Goal: Task Accomplishment & Management: Manage account settings

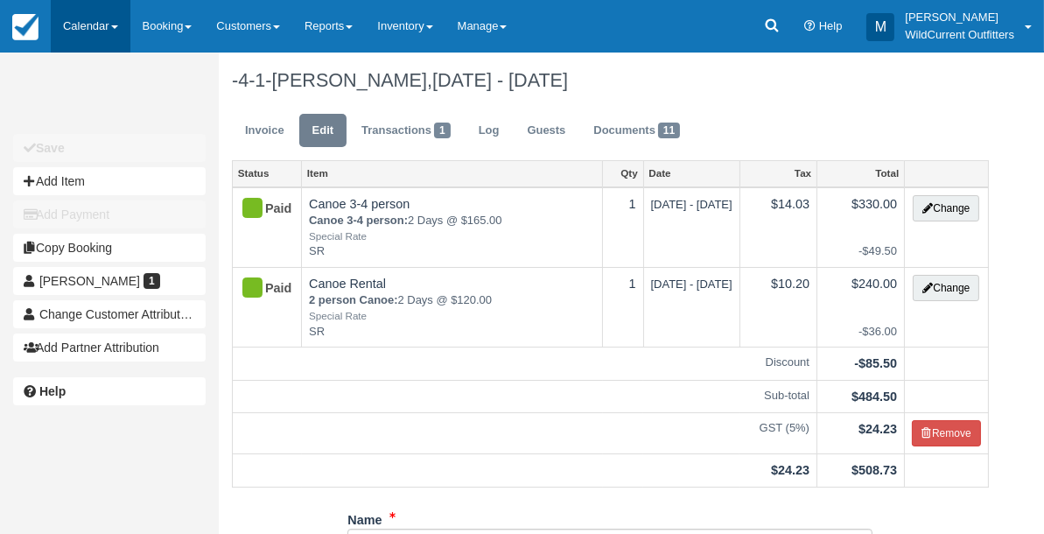
click at [90, 15] on link "Calendar" at bounding box center [91, 26] width 80 height 53
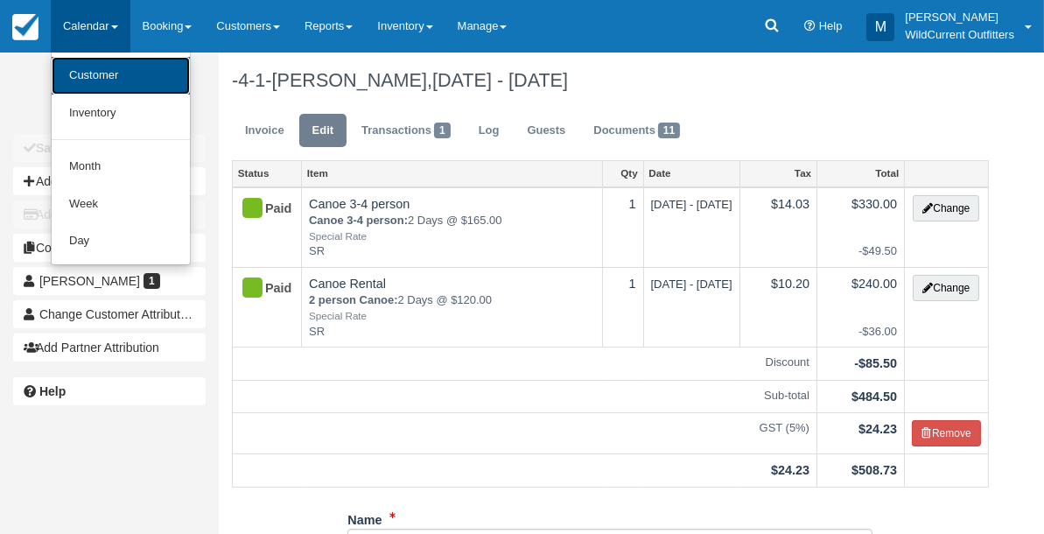
click at [94, 65] on link "Customer" at bounding box center [121, 76] width 138 height 38
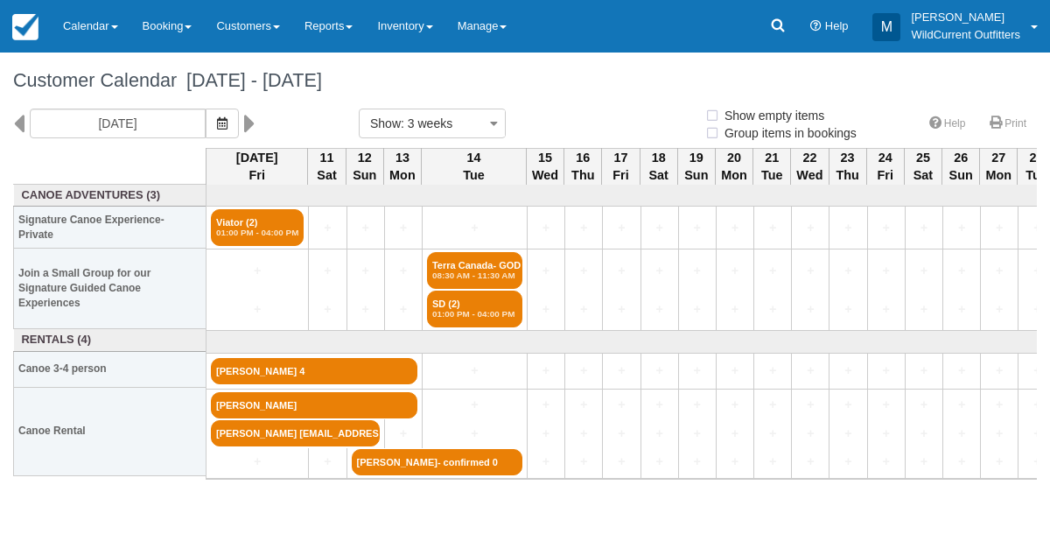
select select
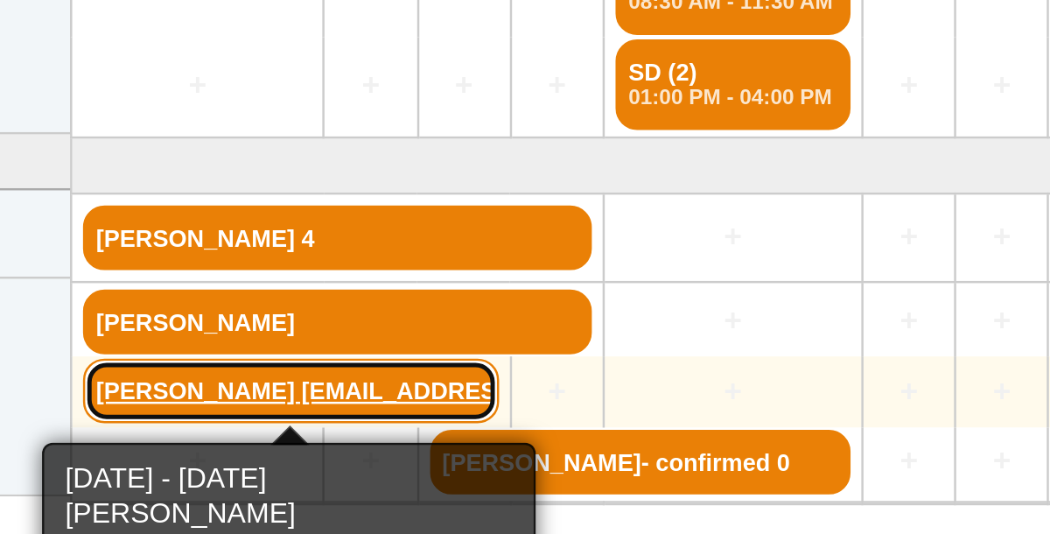
click at [233, 428] on link "[PERSON_NAME] [EMAIL_ADDRESS][PERSON_NAME][DOMAIN_NAME]" at bounding box center [295, 433] width 169 height 26
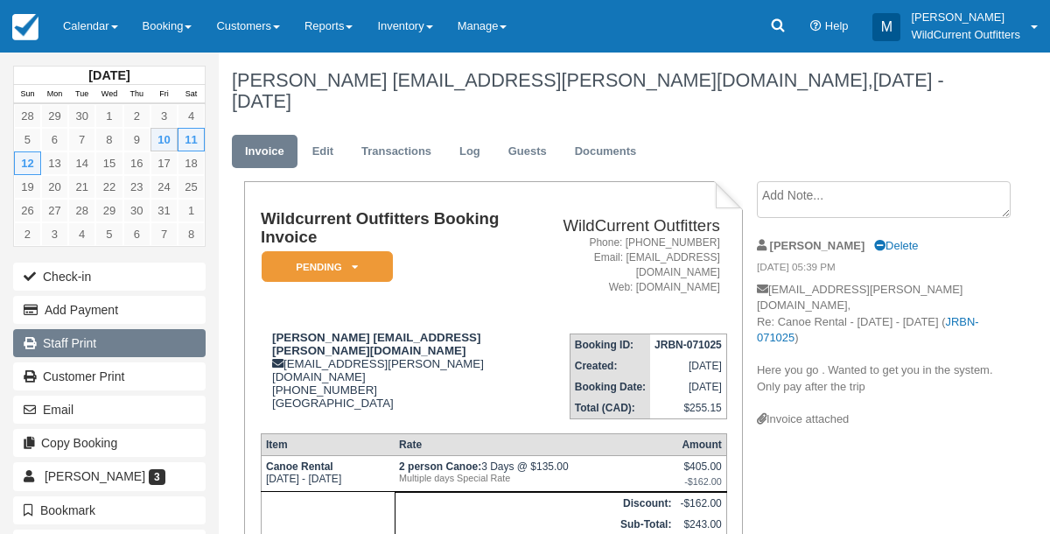
scroll to position [4, 0]
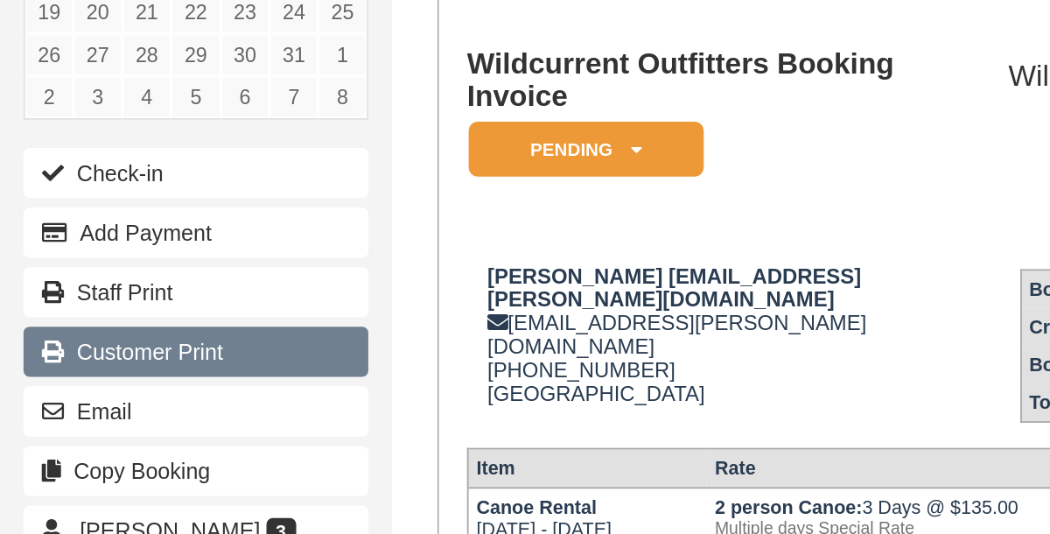
click at [67, 364] on link "Customer Print" at bounding box center [109, 376] width 193 height 28
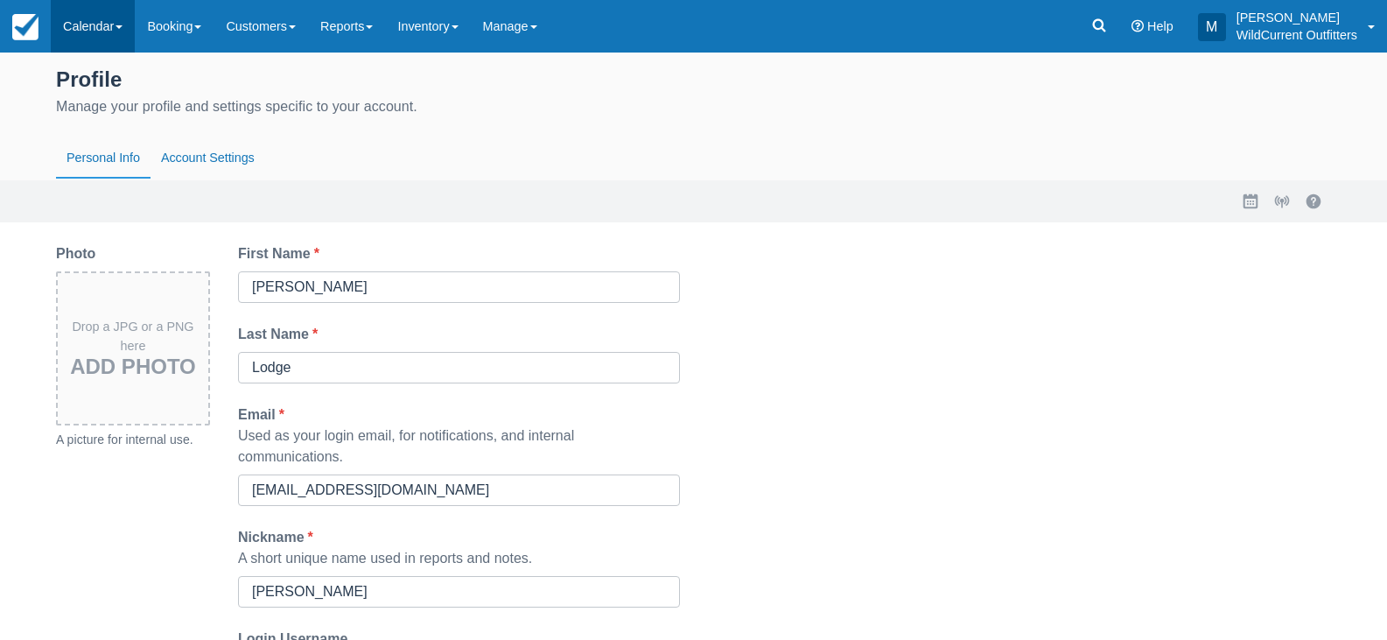
click at [84, 24] on link "Calendar" at bounding box center [93, 26] width 84 height 53
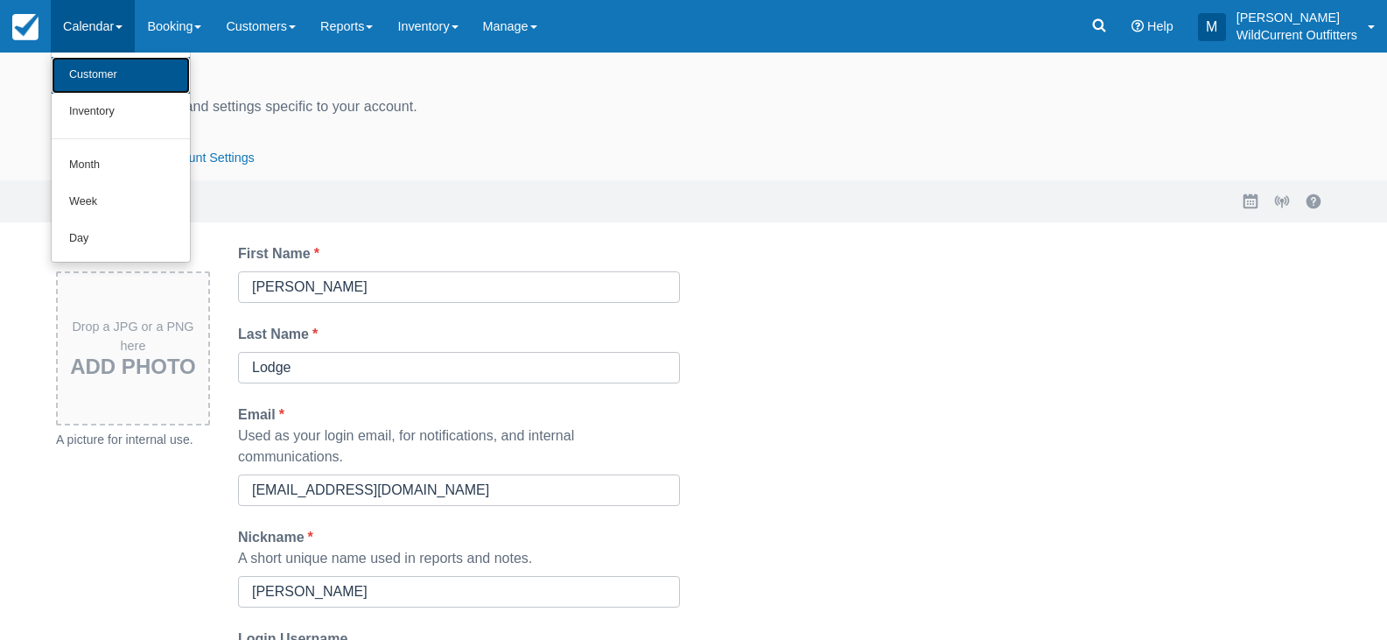
click at [104, 75] on link "Customer" at bounding box center [121, 75] width 138 height 37
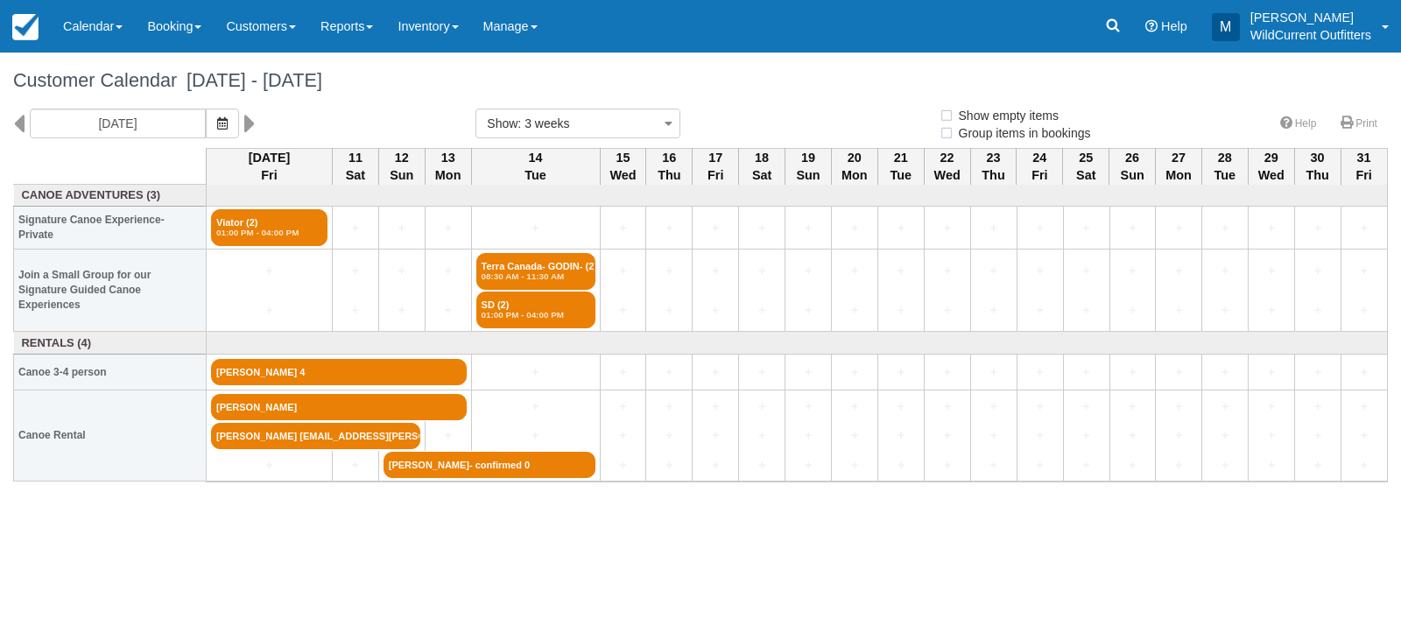
select select
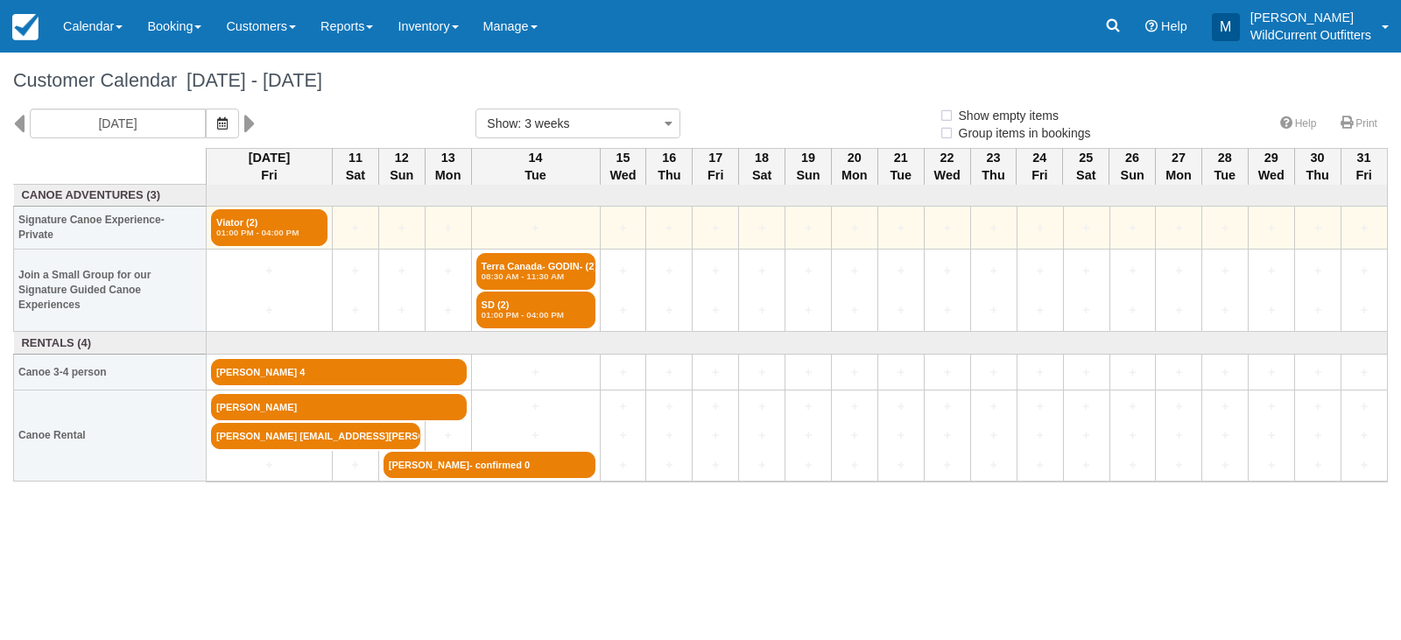
select select
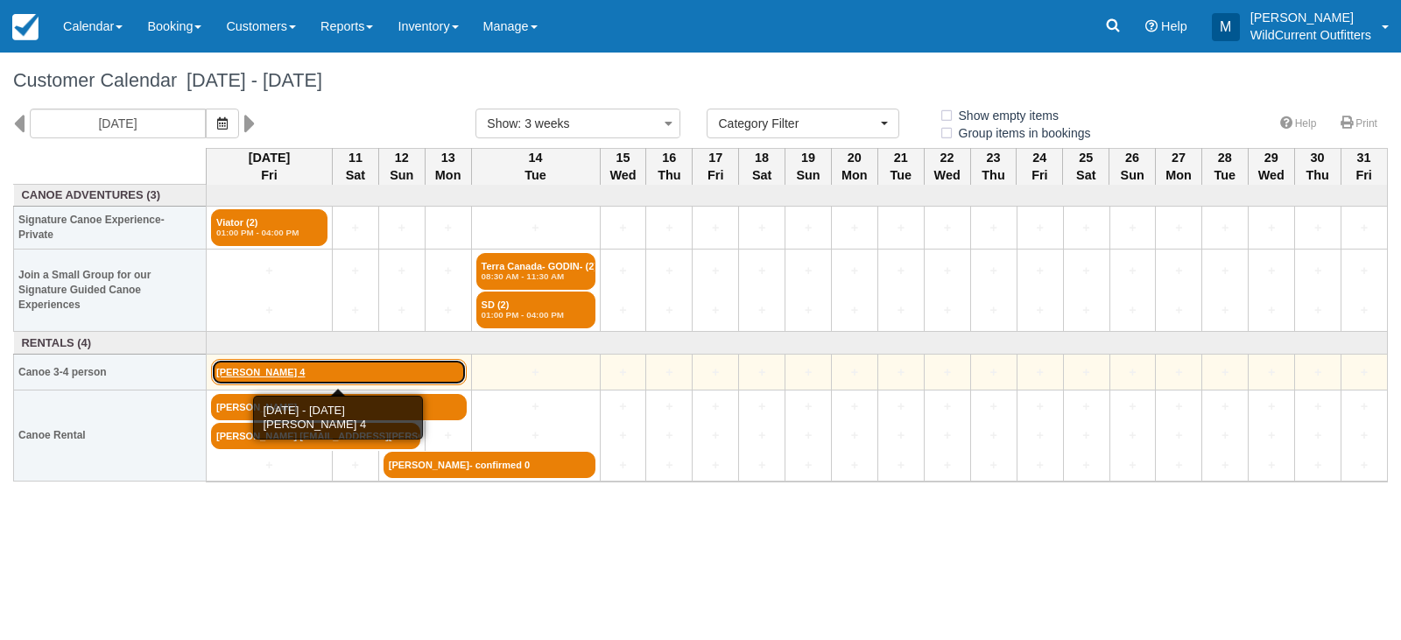
click at [320, 368] on link "[PERSON_NAME] 4" at bounding box center [339, 372] width 256 height 26
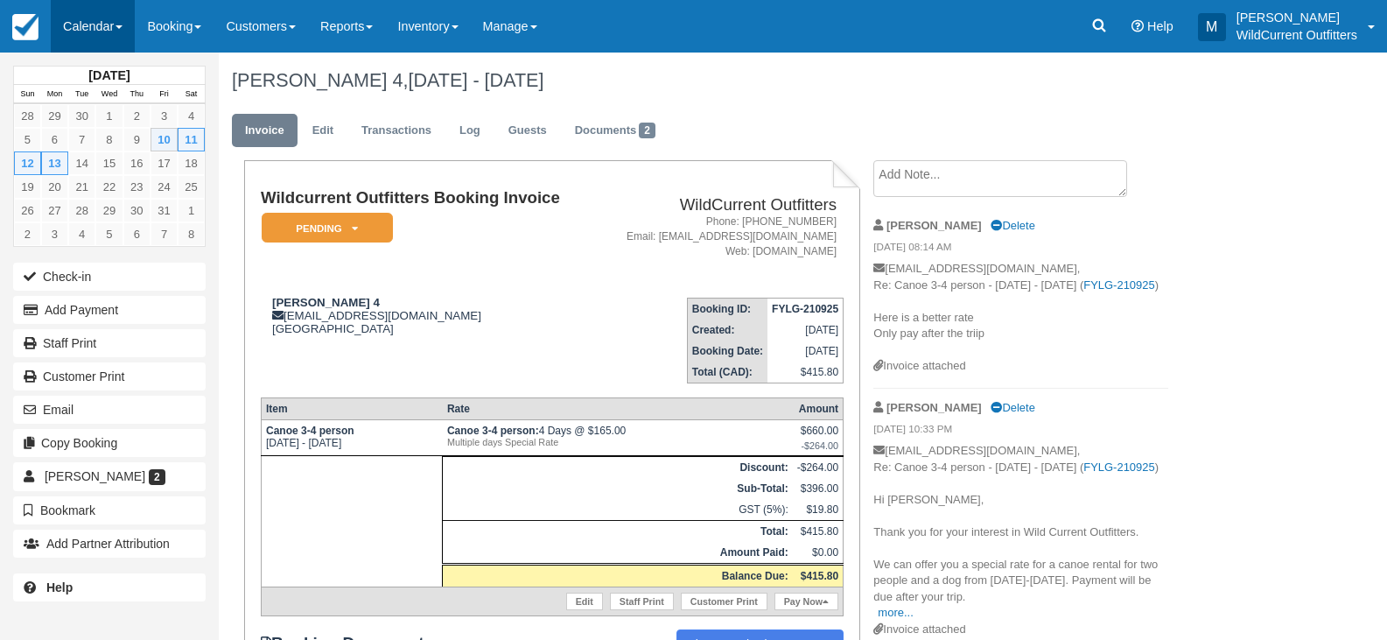
click at [81, 24] on link "Calendar" at bounding box center [93, 26] width 84 height 53
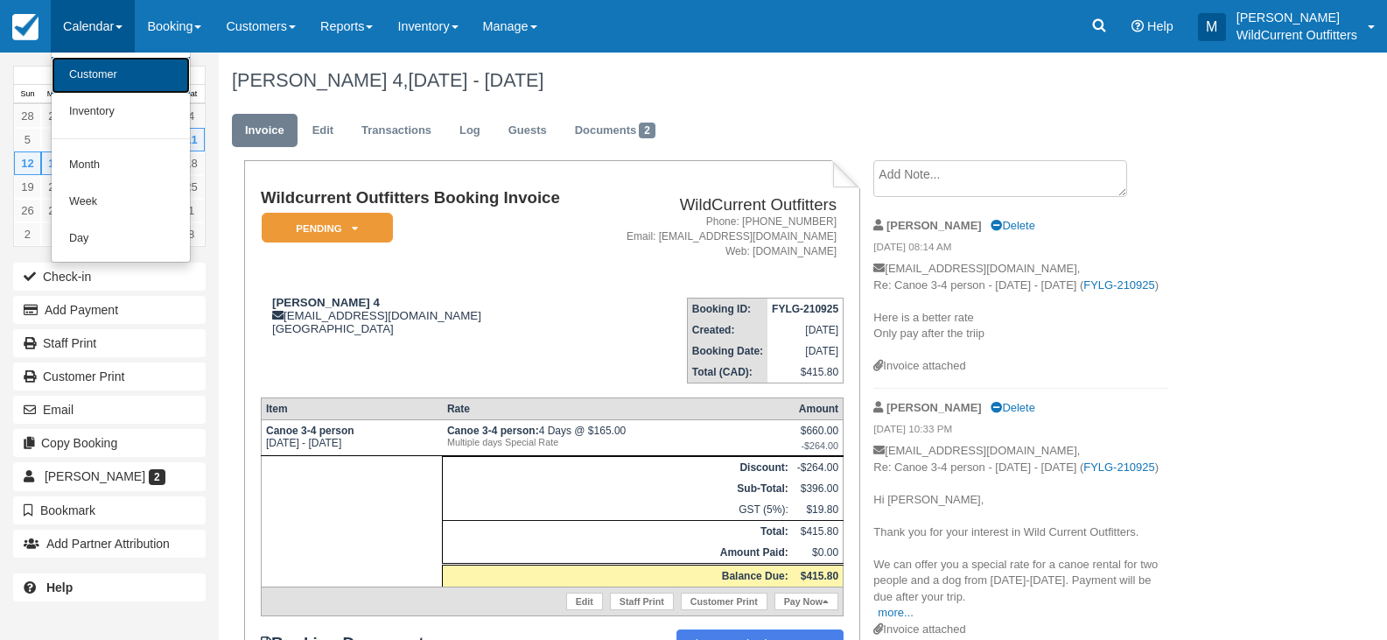
click at [94, 67] on link "Customer" at bounding box center [121, 75] width 138 height 37
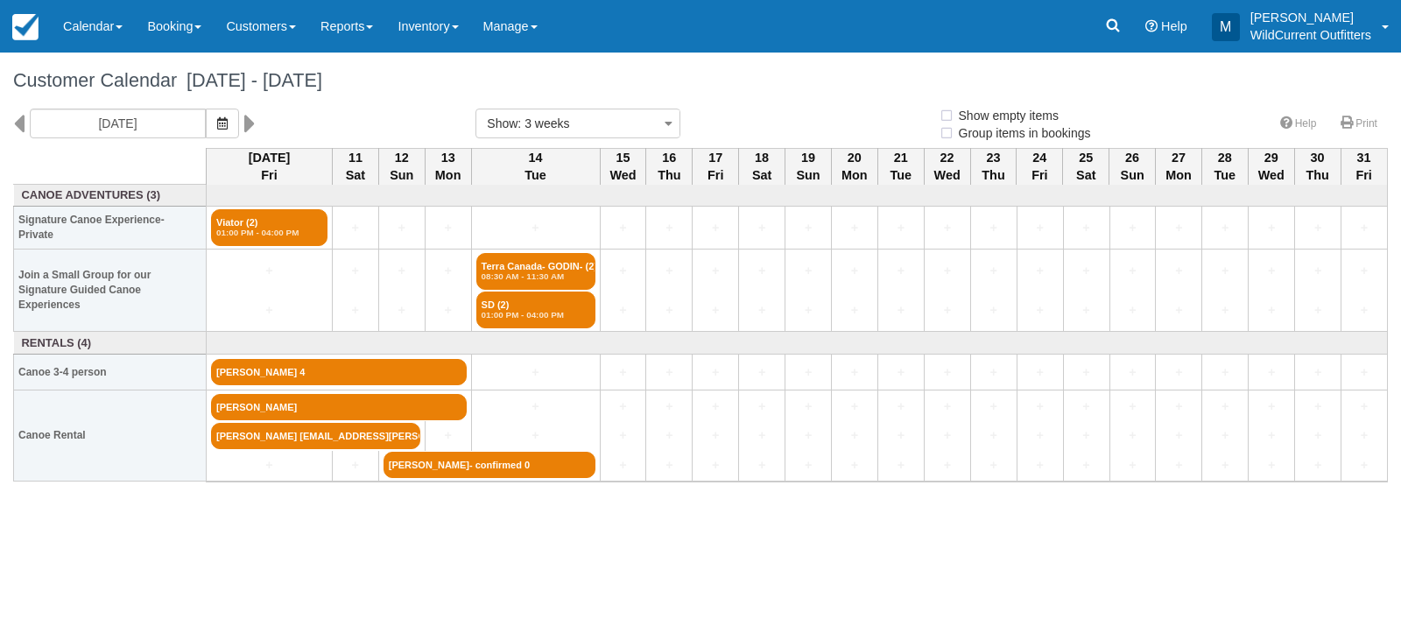
select select
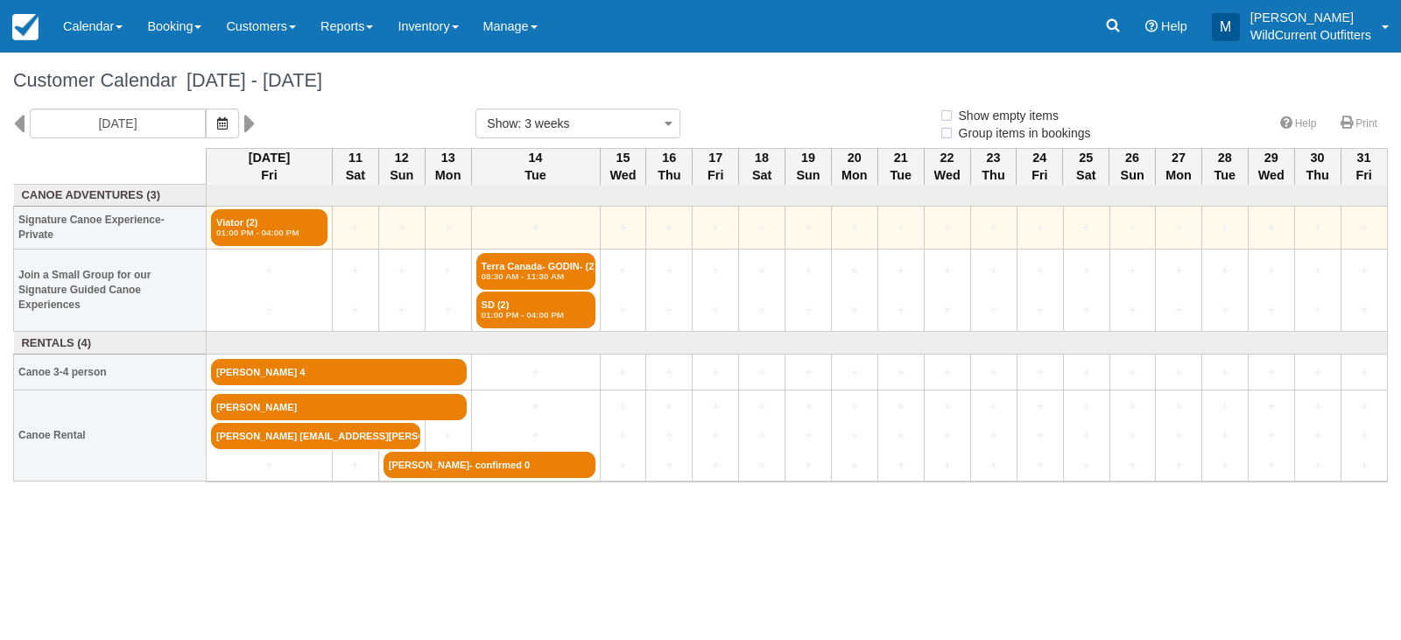
select select
